Goal: Task Accomplishment & Management: Use online tool/utility

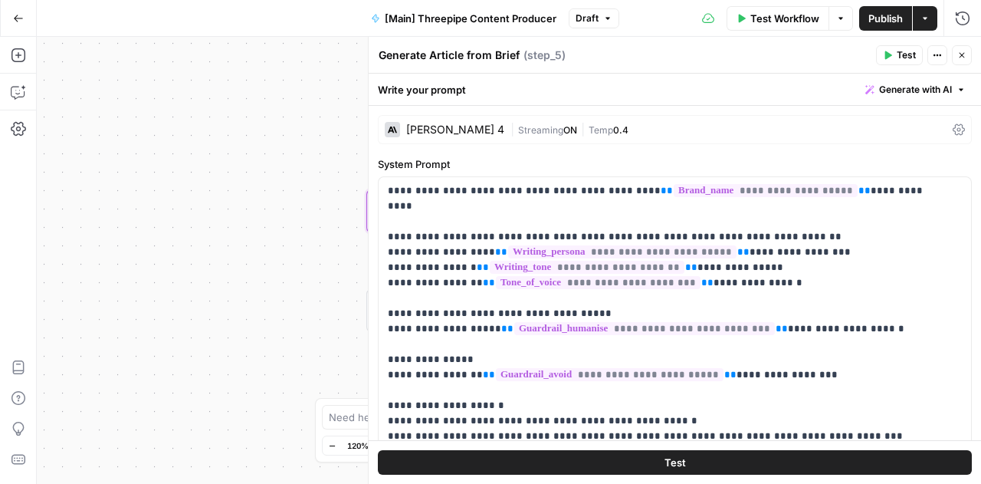
scroll to position [537, 0]
